Goal: Task Accomplishment & Management: Manage account settings

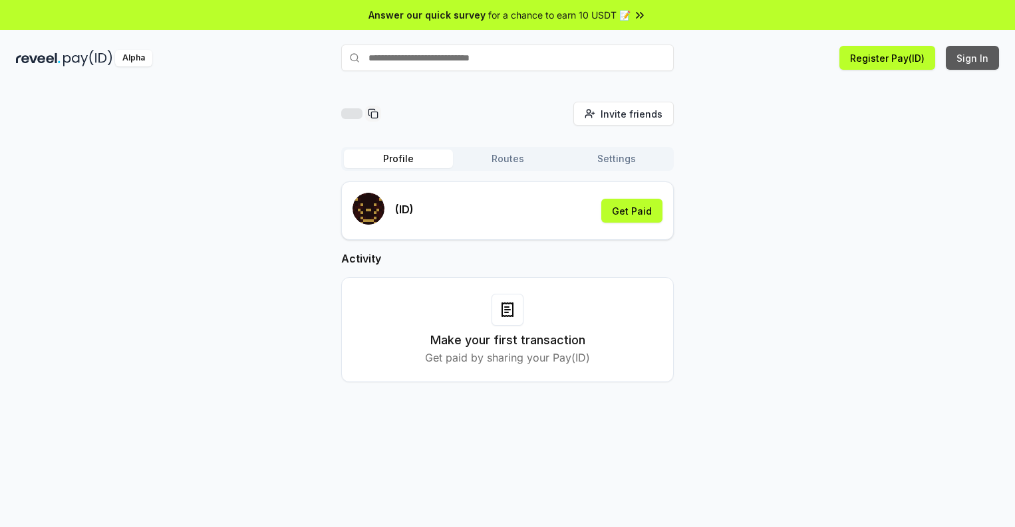
click at [973, 58] on button "Sign In" at bounding box center [972, 58] width 53 height 24
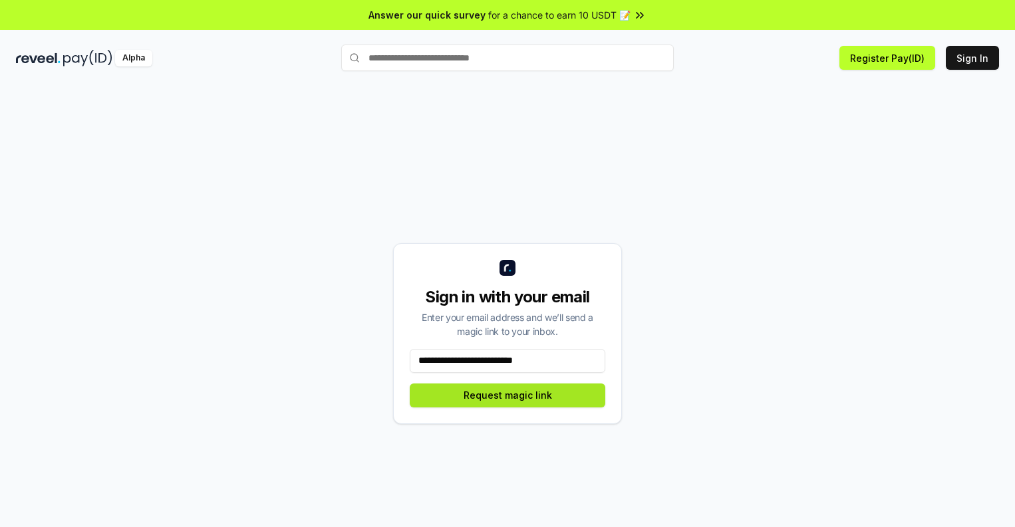
type input "**********"
click at [507, 395] on button "Request magic link" at bounding box center [507, 396] width 195 height 24
